Goal: Task Accomplishment & Management: Complete application form

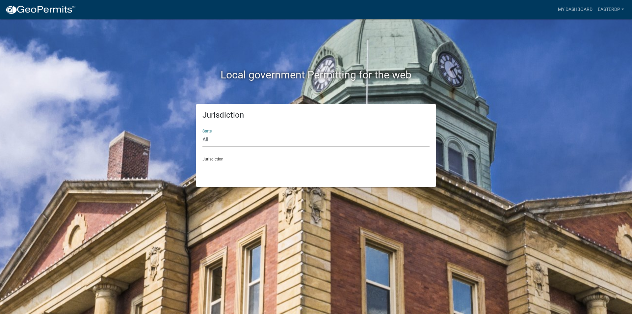
click at [206, 138] on select "All [US_STATE] [US_STATE] [US_STATE] [US_STATE] [US_STATE] [US_STATE] [US_STATE…" at bounding box center [315, 139] width 227 height 13
select select "[US_STATE]"
click at [202, 133] on select "All [US_STATE] [US_STATE] [US_STATE] [US_STATE] [US_STATE] [US_STATE] [US_STATE…" at bounding box center [315, 139] width 227 height 13
click at [213, 162] on select "[GEOGRAPHIC_DATA], [US_STATE][PERSON_NAME][GEOGRAPHIC_DATA], [US_STATE][PERSON_…" at bounding box center [315, 167] width 227 height 13
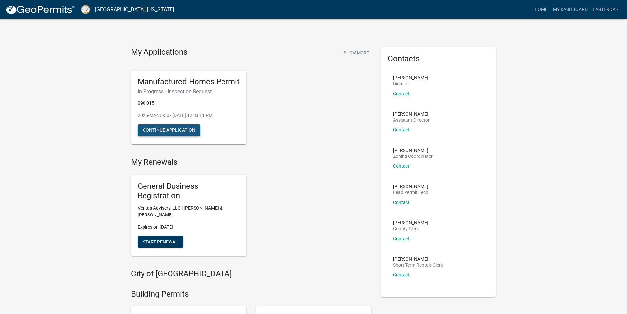
click at [176, 129] on button "Continue Application" at bounding box center [169, 130] width 63 height 12
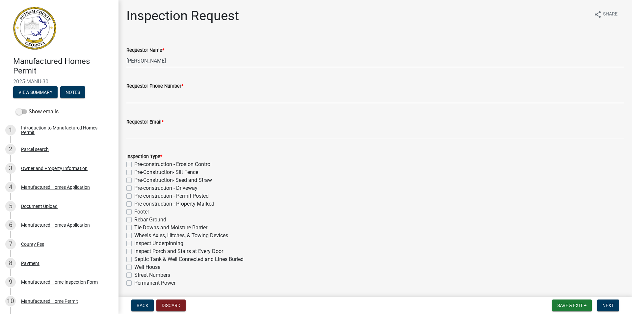
click at [134, 243] on label "Inspect Underpinning" at bounding box center [158, 243] width 49 height 8
click at [134, 243] on input "Inspect Underpinning" at bounding box center [136, 241] width 4 height 4
checkbox input "true"
checkbox input "false"
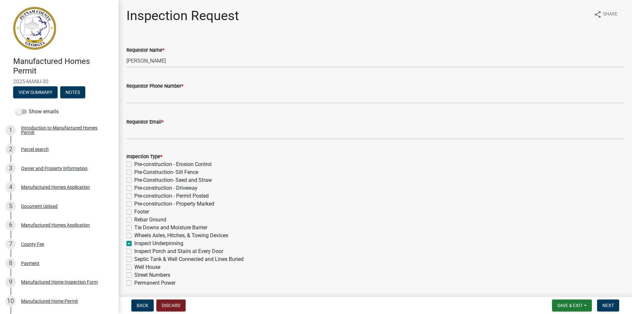
checkbox input "false"
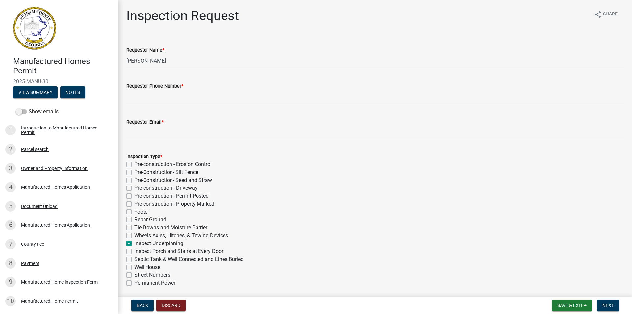
checkbox input "false"
checkbox input "true"
checkbox input "false"
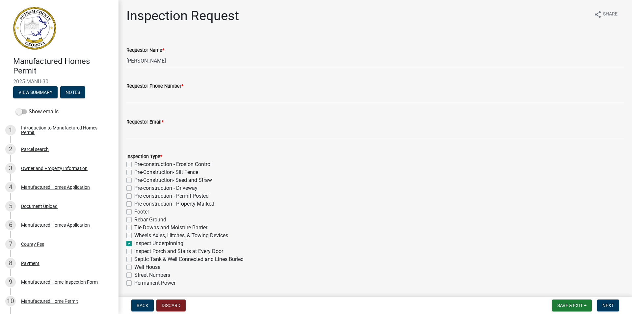
checkbox input "false"
click at [134, 252] on label "Inspect Porch and Stairs at Every Door" at bounding box center [178, 251] width 89 height 8
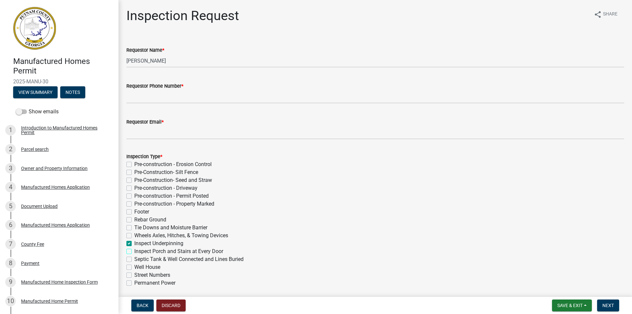
click at [134, 251] on input "Inspect Porch and Stairs at Every Door" at bounding box center [136, 249] width 4 height 4
checkbox input "true"
checkbox input "false"
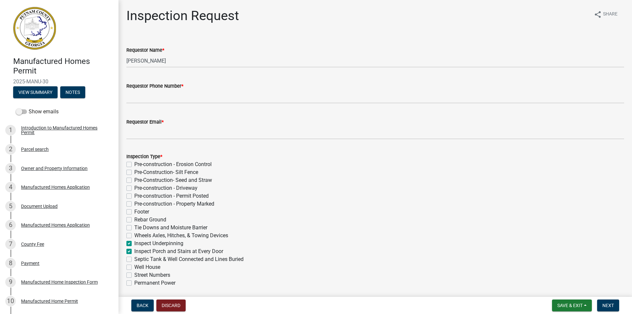
checkbox input "false"
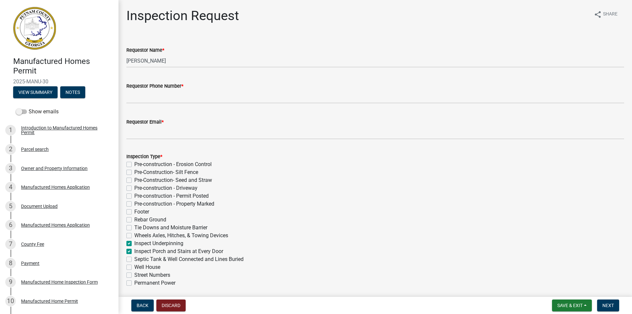
checkbox input "false"
checkbox input "true"
checkbox input "false"
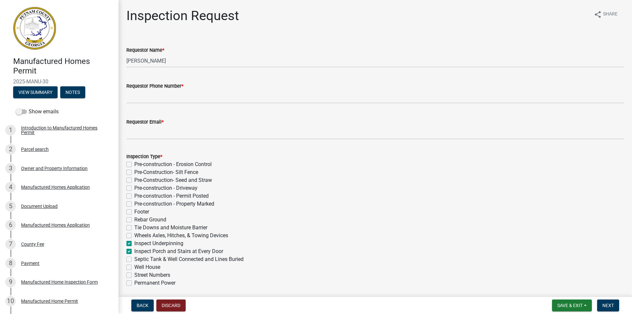
checkbox input "false"
click at [134, 260] on label "Septic Tank & Well Connected and Lines Buried" at bounding box center [188, 259] width 109 height 8
click at [134, 259] on input "Septic Tank & Well Connected and Lines Buried" at bounding box center [136, 257] width 4 height 4
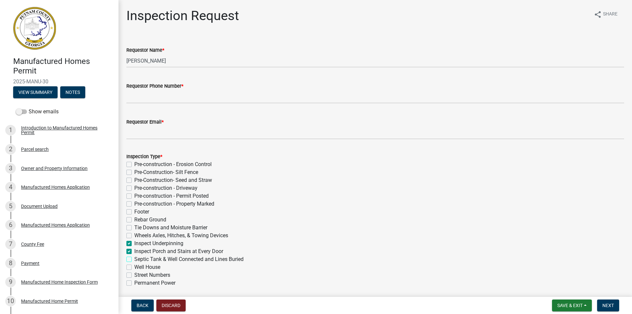
checkbox input "true"
checkbox input "false"
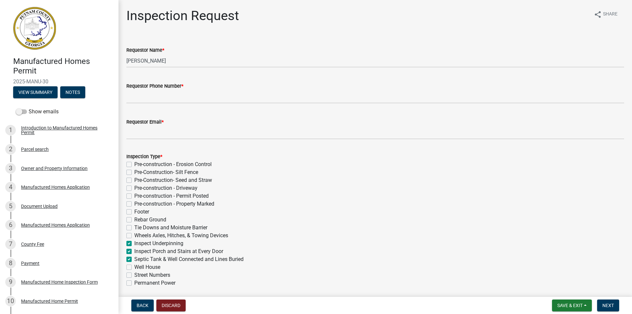
checkbox input "false"
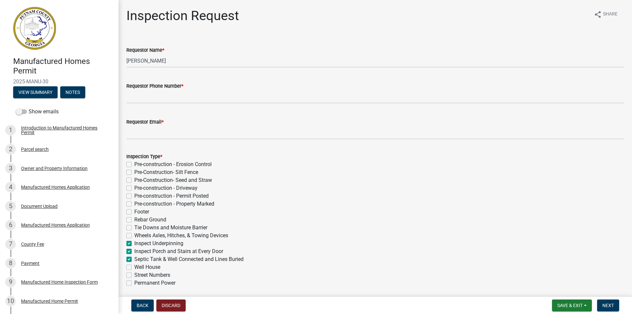
checkbox input "false"
checkbox input "true"
checkbox input "false"
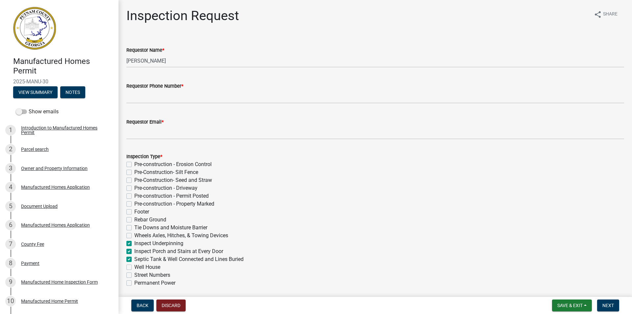
checkbox input "false"
click at [134, 267] on label "Well House" at bounding box center [147, 267] width 26 height 8
click at [134, 267] on input "Well House" at bounding box center [136, 265] width 4 height 4
checkbox input "true"
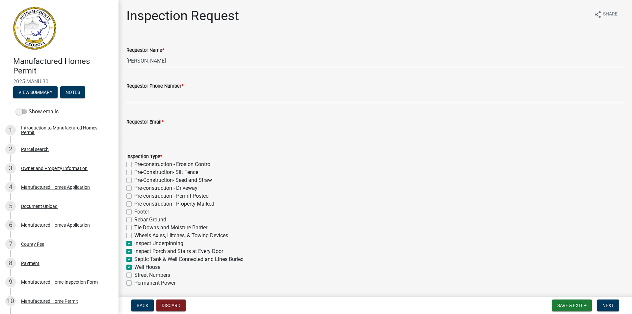
checkbox input "false"
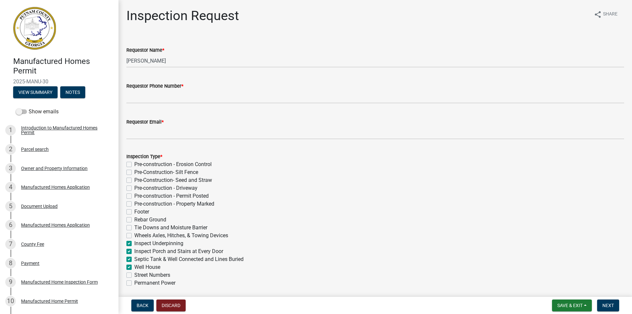
checkbox input "false"
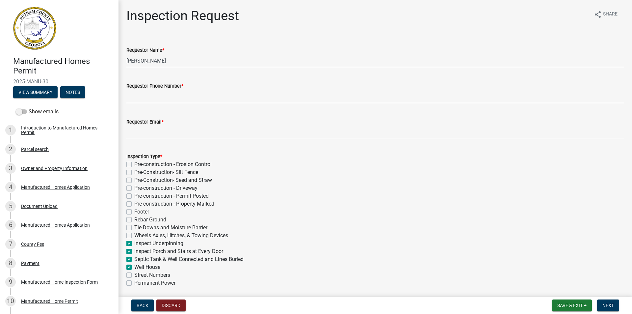
checkbox input "true"
checkbox input "false"
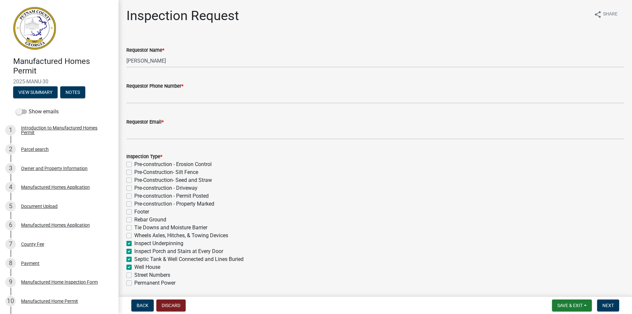
checkbox input "false"
click at [134, 276] on label "Street Numbers" at bounding box center [152, 275] width 36 height 8
click at [134, 275] on input "Street Numbers" at bounding box center [136, 273] width 4 height 4
checkbox input "true"
checkbox input "false"
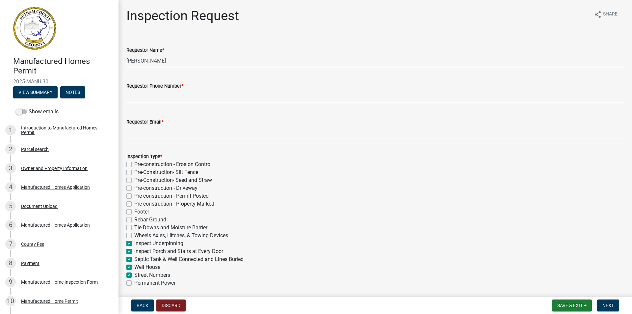
checkbox input "false"
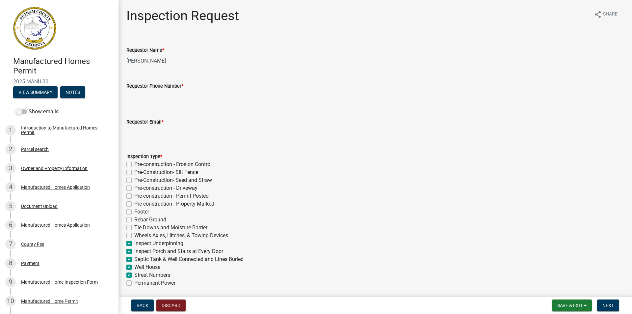
checkbox input "false"
checkbox input "true"
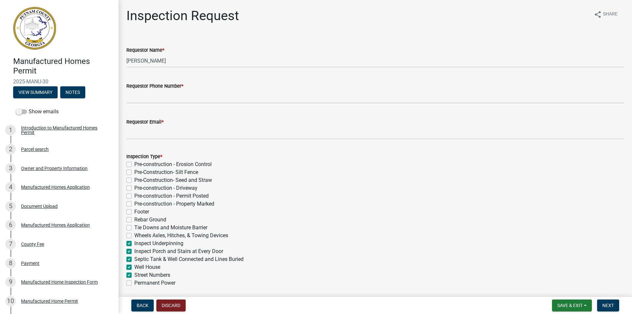
checkbox input "true"
click at [134, 283] on label "Permanent Power" at bounding box center [154, 283] width 41 height 8
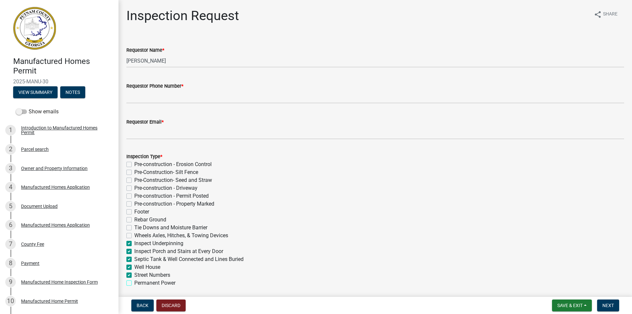
click at [134, 283] on input "Permanent Power" at bounding box center [136, 281] width 4 height 4
checkbox input "true"
checkbox input "false"
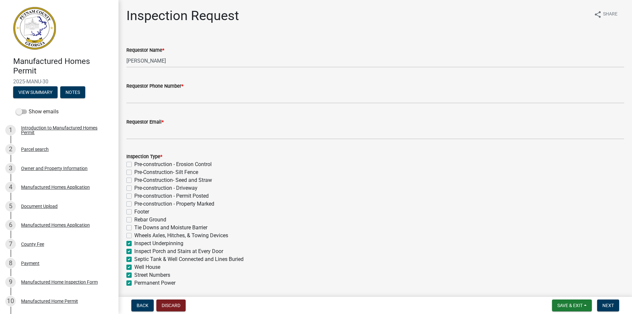
checkbox input "false"
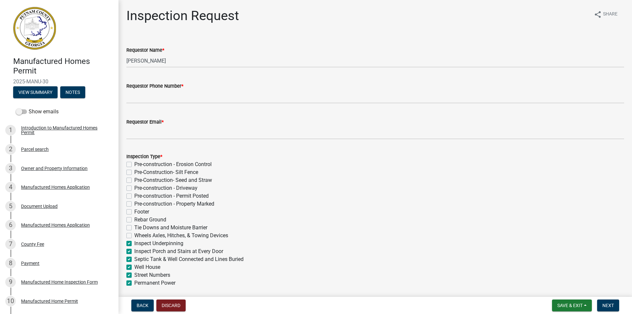
checkbox input "false"
checkbox input "true"
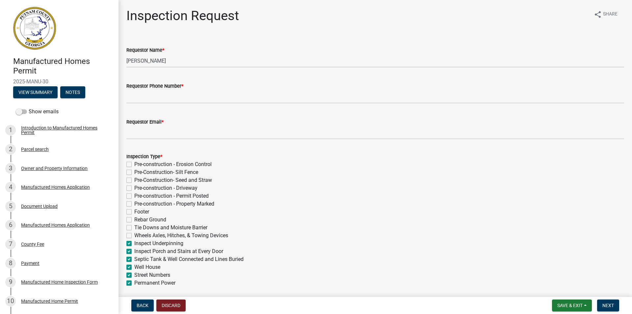
checkbox input "true"
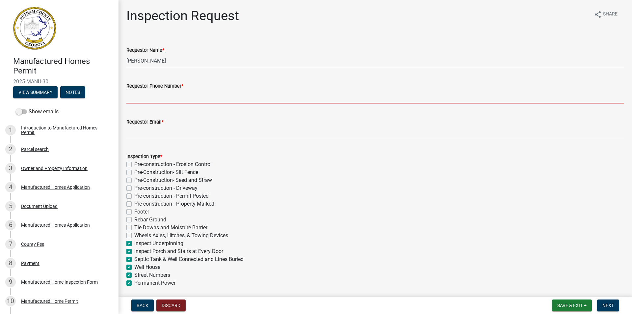
click at [150, 95] on input "Requestor Phone Number *" at bounding box center [374, 96] width 497 height 13
type input "4784566706"
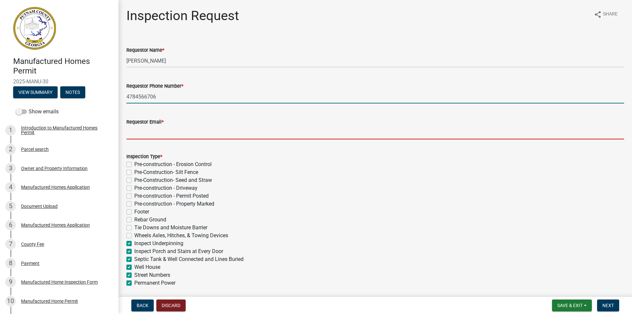
type input "[EMAIL_ADDRESS][DATE][DOMAIN_NAME]"
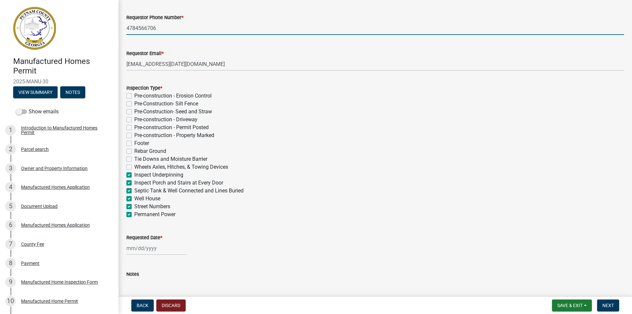
scroll to position [96, 0]
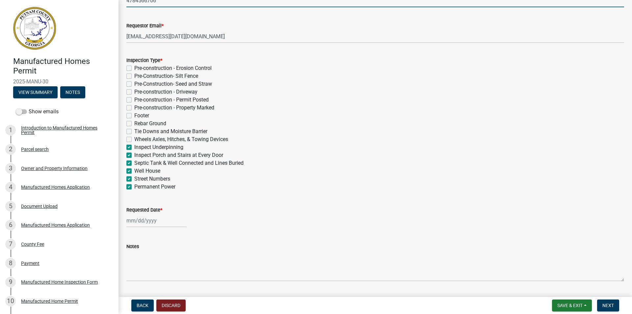
click at [129, 219] on div at bounding box center [156, 220] width 60 height 13
select select "10"
select select "2025"
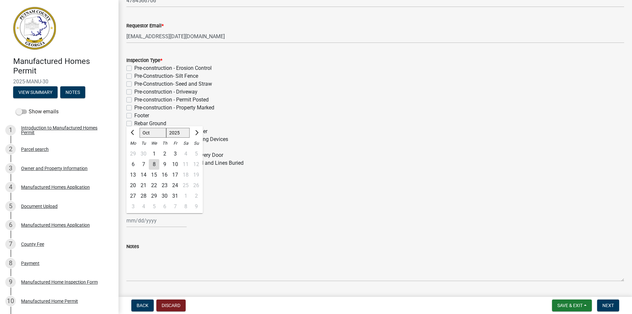
click at [165, 165] on div "9" at bounding box center [164, 164] width 11 height 11
type input "[DATE]"
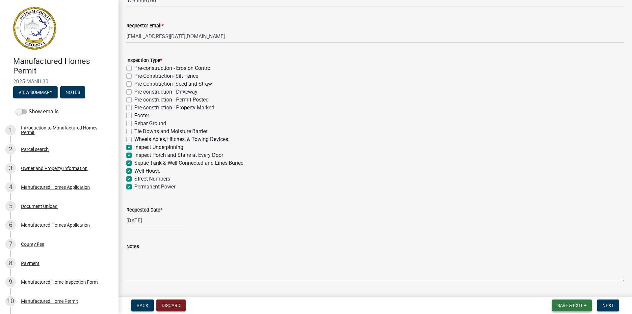
click at [568, 307] on span "Save & Exit" at bounding box center [569, 304] width 25 height 5
click at [612, 302] on span "Next" at bounding box center [608, 304] width 12 height 5
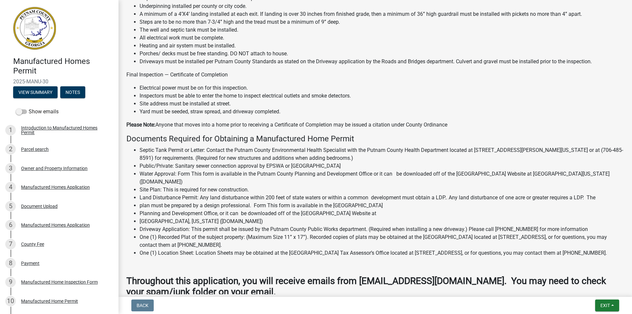
scroll to position [583, 0]
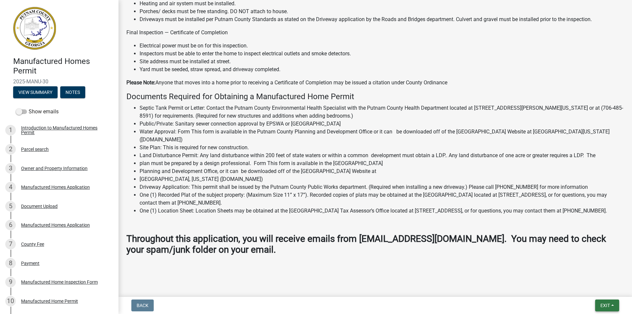
click at [605, 304] on span "Exit" at bounding box center [605, 304] width 10 height 5
click at [52, 89] on button "View Summary" at bounding box center [35, 92] width 44 height 12
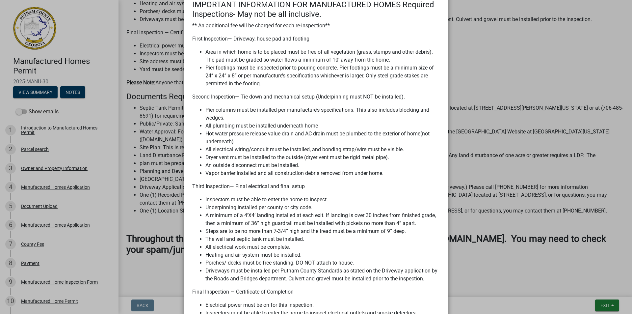
scroll to position [662, 0]
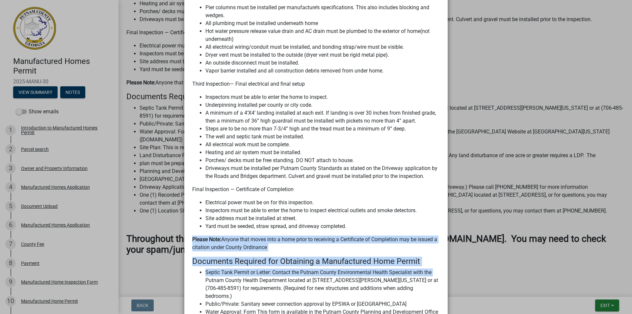
drag, startPoint x: 115, startPoint y: 222, endPoint x: 119, endPoint y: 270, distance: 48.2
click at [120, 273] on ngb-modal-window "Summary × Printer Friendly Introduction to Manufactured Homes Permit Parcel sea…" at bounding box center [316, 157] width 632 height 314
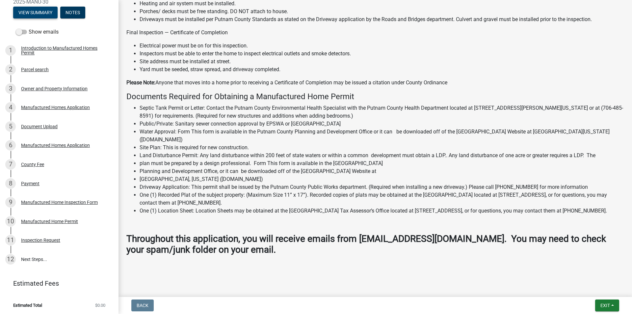
scroll to position [81, 0]
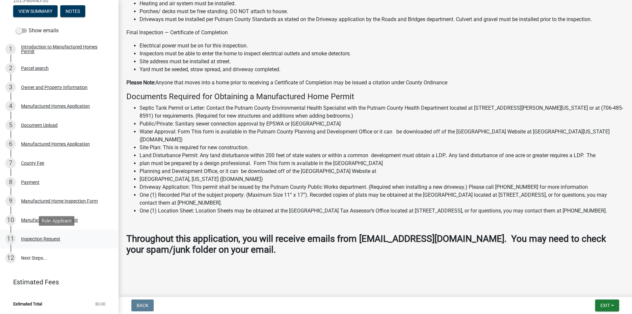
click at [54, 239] on div "Inspection Request" at bounding box center [40, 238] width 39 height 5
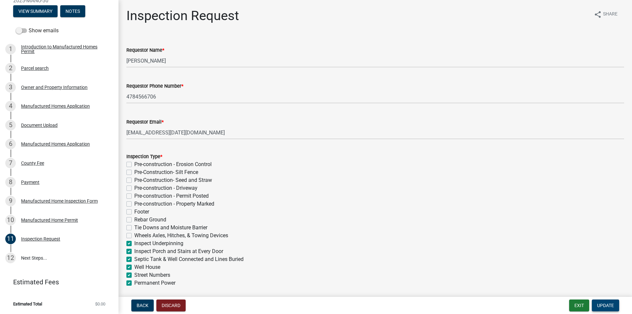
click at [603, 306] on span "Update" at bounding box center [605, 304] width 17 height 5
